Goal: Complete application form

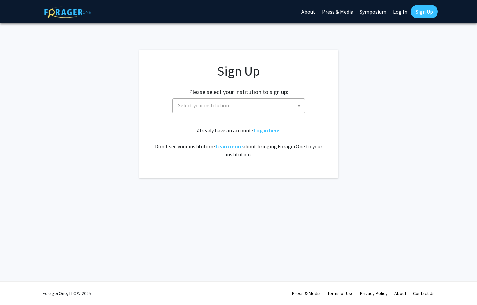
click at [216, 104] on span "Select your institution" at bounding box center [203, 105] width 51 height 7
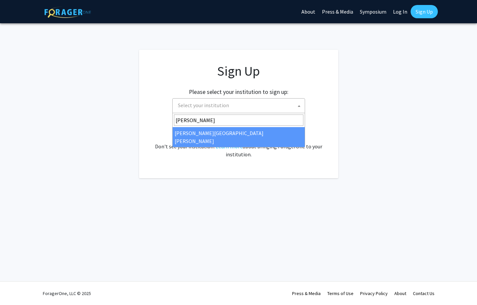
type input "[PERSON_NAME]"
select select "1"
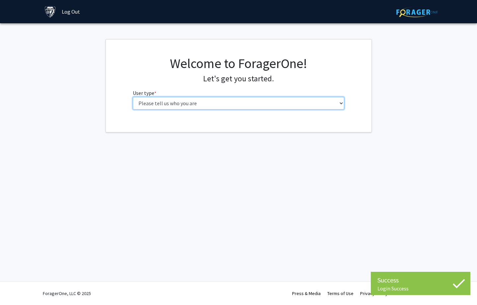
click at [338, 102] on select "Please tell us who you are Undergraduate Student Master's Student Doctoral Cand…" at bounding box center [238, 103] width 211 height 13
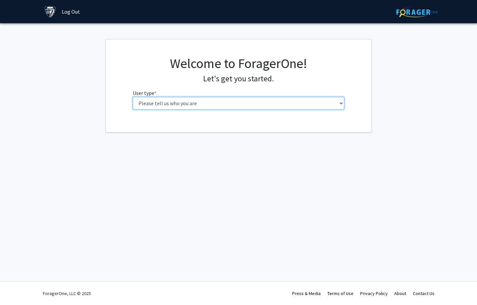
select select "3: doc"
click at [133, 97] on select "Please tell us who you are Undergraduate Student Master's Student Doctoral Cand…" at bounding box center [238, 103] width 211 height 13
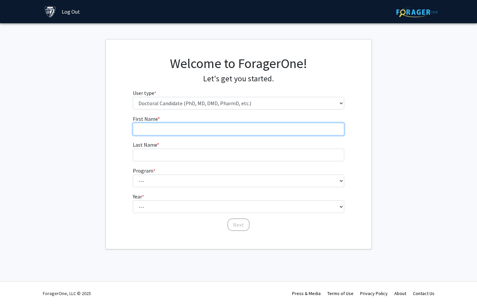
click at [236, 123] on input "First Name * required" at bounding box center [238, 129] width 211 height 13
type input "[PERSON_NAME]"
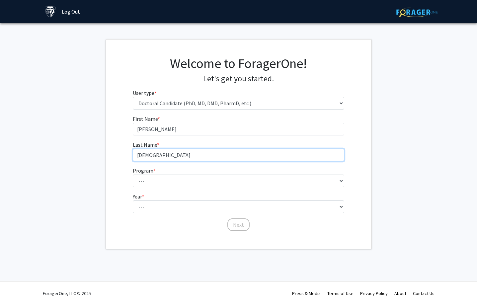
type input "[DEMOGRAPHIC_DATA]"
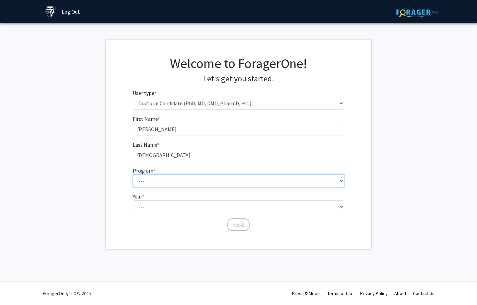
click at [297, 180] on select "--- Adult-Gerontological Acute Care Nurse Practitioner Adult-Gerontological Cri…" at bounding box center [238, 180] width 211 height 13
select select "27: 30"
click at [133, 174] on select "--- Adult-Gerontological Acute Care Nurse Practitioner Adult-Gerontological Cri…" at bounding box center [238, 180] width 211 height 13
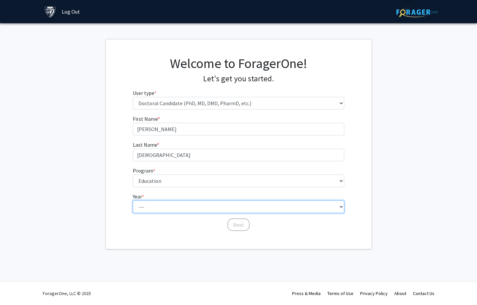
click at [164, 201] on select "--- First Year Second Year Third Year Fourth Year Fifth Year Sixth Year Seventh…" at bounding box center [238, 206] width 211 height 13
select select "2: second_year"
click at [133, 200] on select "--- First Year Second Year Third Year Fourth Year Fifth Year Sixth Year Seventh…" at bounding box center [238, 206] width 211 height 13
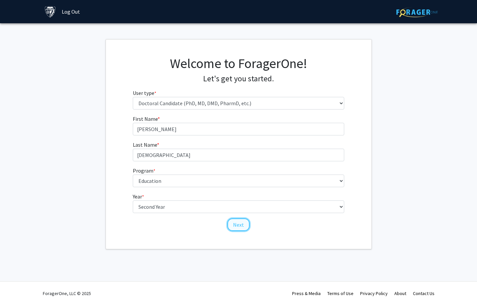
click at [239, 226] on button "Next" at bounding box center [238, 224] width 22 height 13
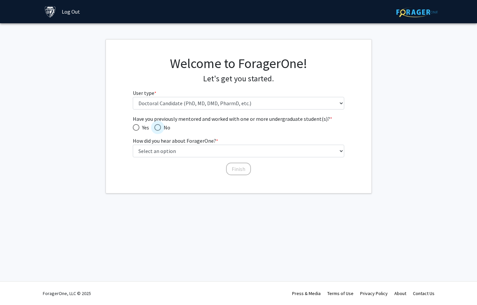
click at [158, 126] on span "Have you previously mentored and worked with one or more undergraduate student(…" at bounding box center [157, 127] width 7 height 7
click at [158, 126] on input "No" at bounding box center [157, 127] width 7 height 7
radio input "true"
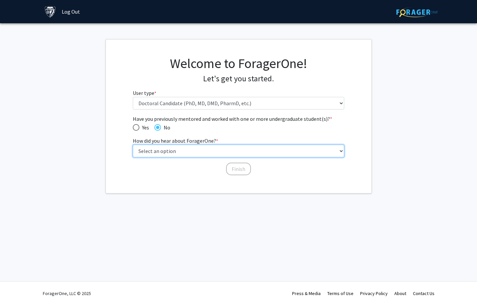
click at [199, 150] on select "Select an option Peer/student recommendation Faculty/staff recommendation Unive…" at bounding box center [238, 151] width 211 height 13
select select "3: university_website"
click at [133, 145] on select "Select an option Peer/student recommendation Faculty/staff recommendation Unive…" at bounding box center [238, 151] width 211 height 13
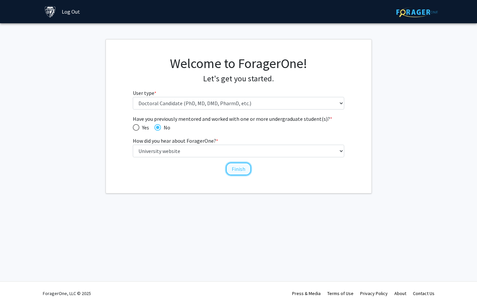
click at [238, 167] on button "Finish" at bounding box center [238, 169] width 25 height 13
